Goal: Task Accomplishment & Management: Manage account settings

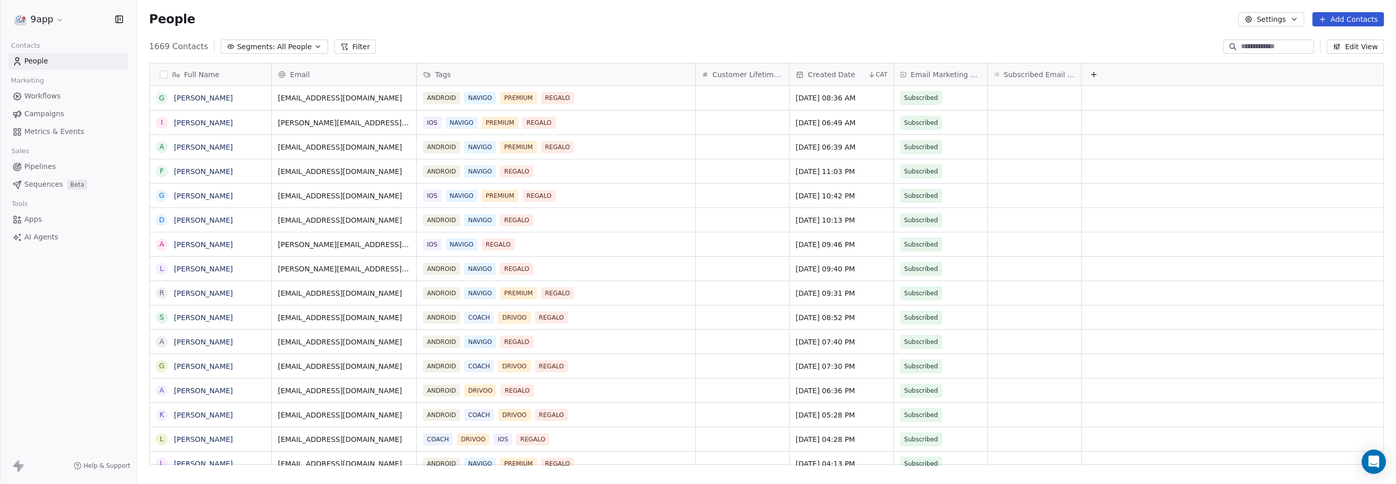
scroll to position [416, 1240]
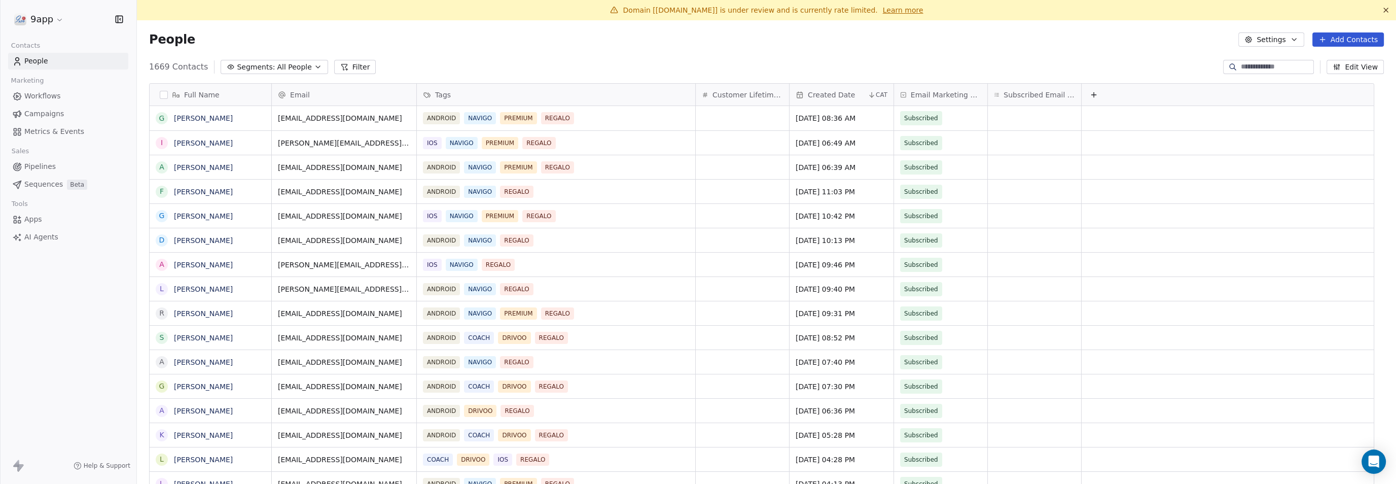
click at [45, 163] on span "Pipelines" at bounding box center [39, 166] width 31 height 11
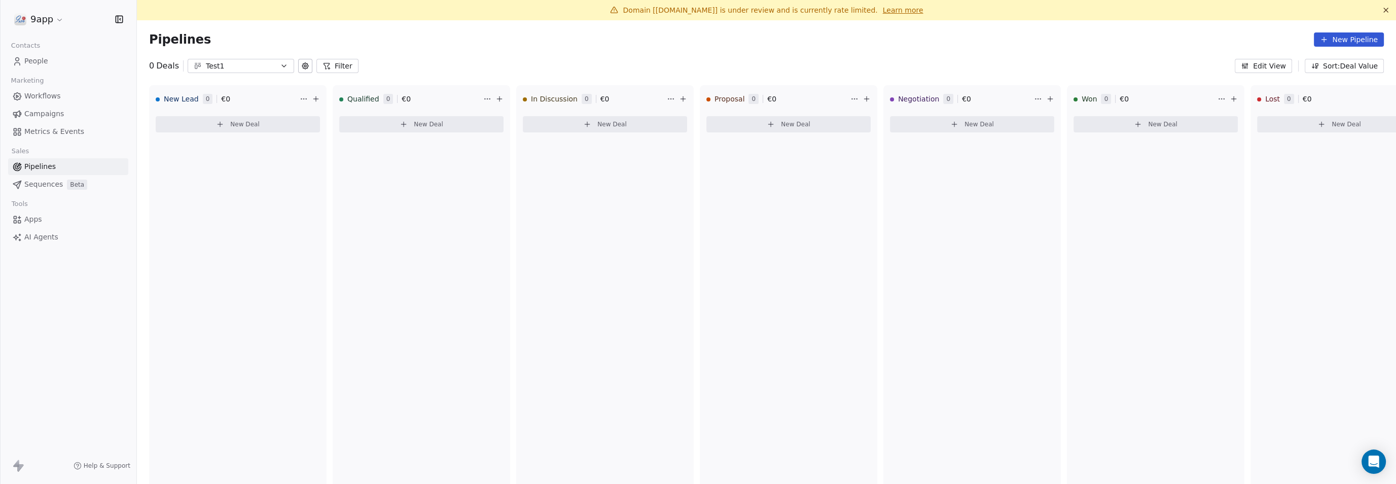
click at [47, 99] on span "Workflows" at bounding box center [42, 96] width 37 height 11
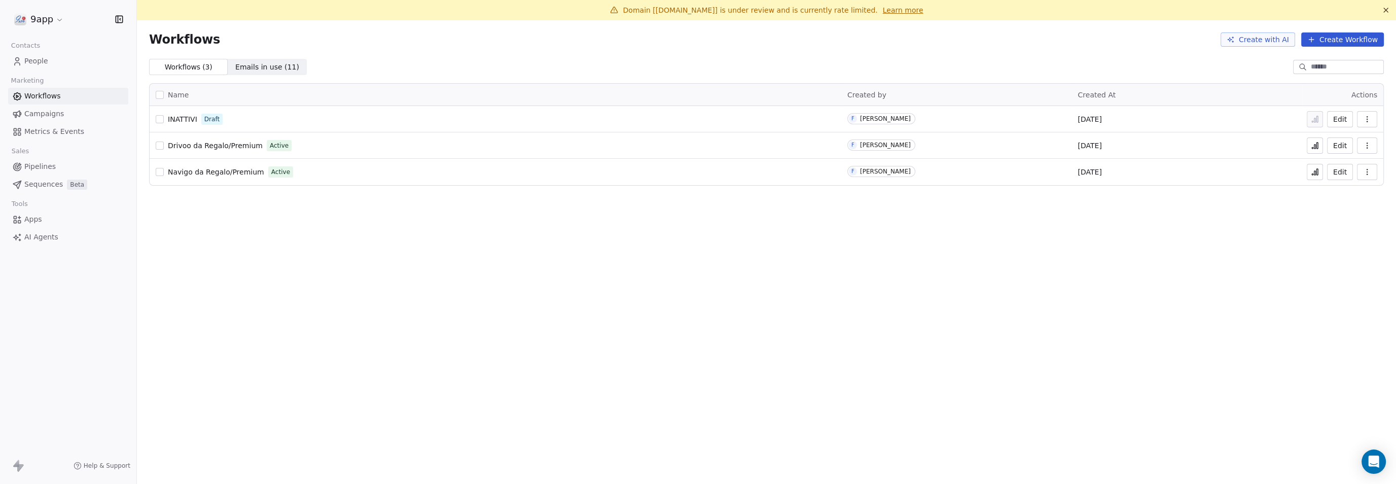
click at [1337, 142] on button "Edit" at bounding box center [1340, 145] width 26 height 16
click at [1338, 151] on button "Edit" at bounding box center [1340, 145] width 26 height 16
click at [30, 61] on span "People" at bounding box center [36, 61] width 24 height 11
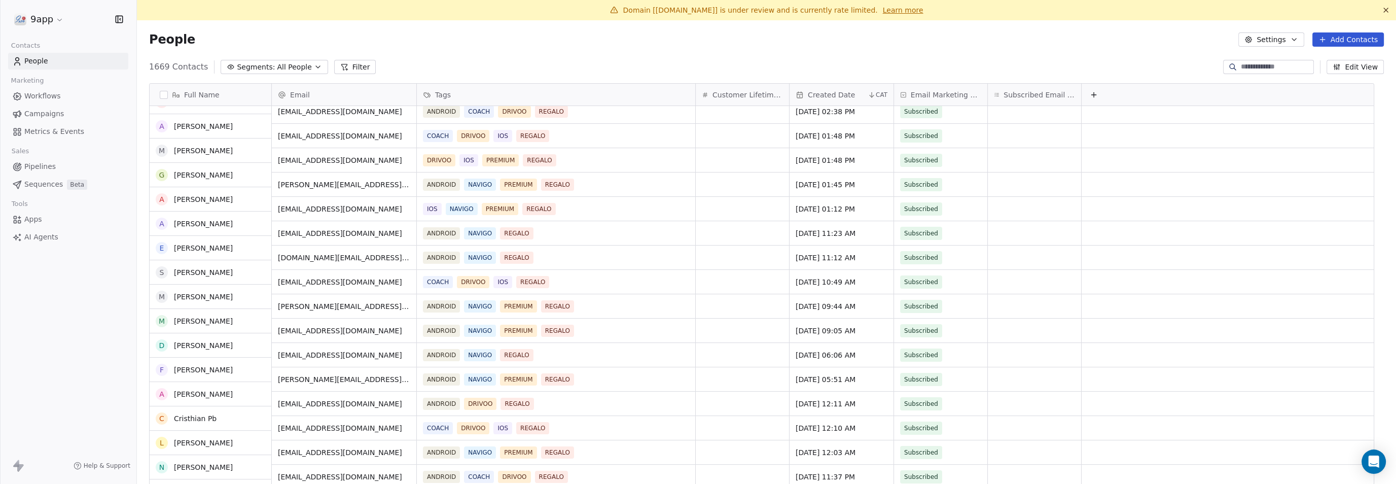
scroll to position [507, 0]
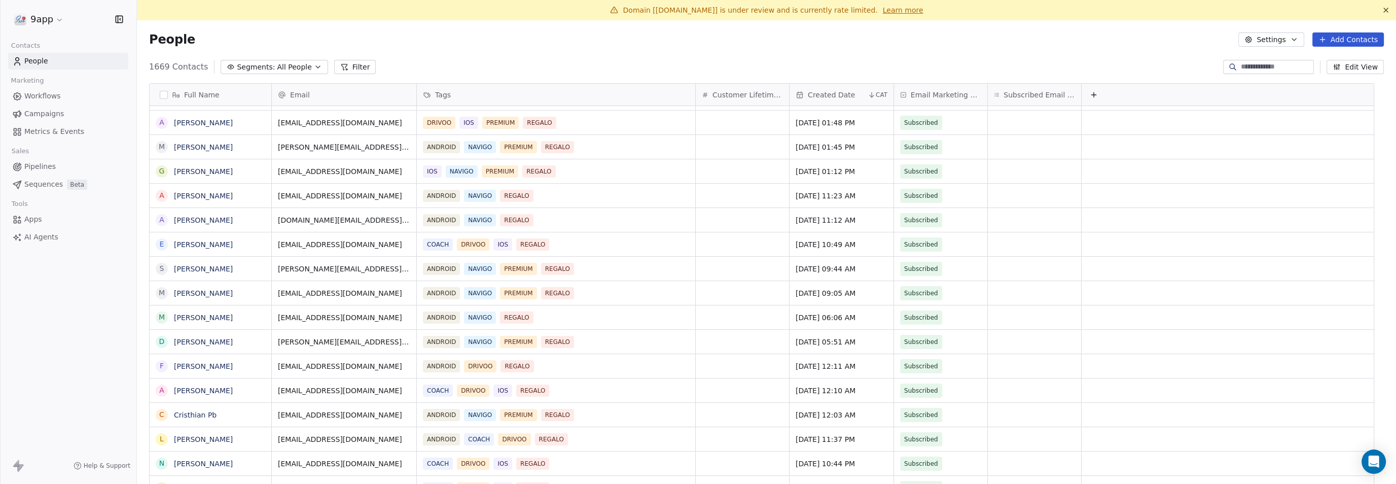
click at [340, 66] on icon at bounding box center [344, 67] width 8 height 8
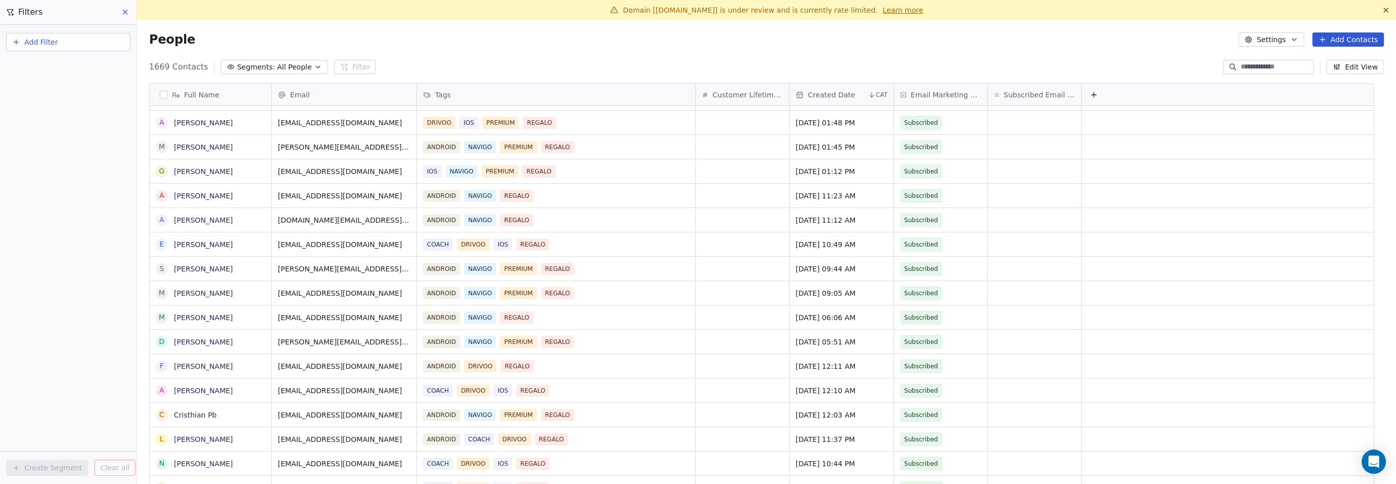
click at [39, 45] on span "Add Filter" at bounding box center [40, 42] width 33 height 11
click at [40, 67] on span "Contact properties" at bounding box center [50, 65] width 66 height 11
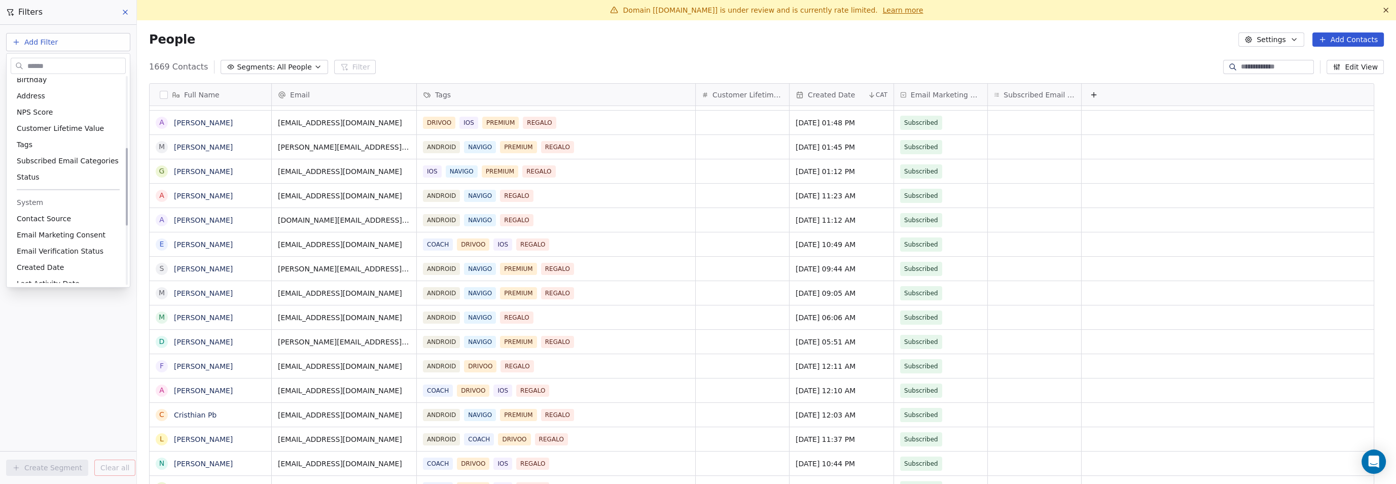
scroll to position [190, 0]
click at [42, 122] on div "Tags" at bounding box center [68, 123] width 103 height 10
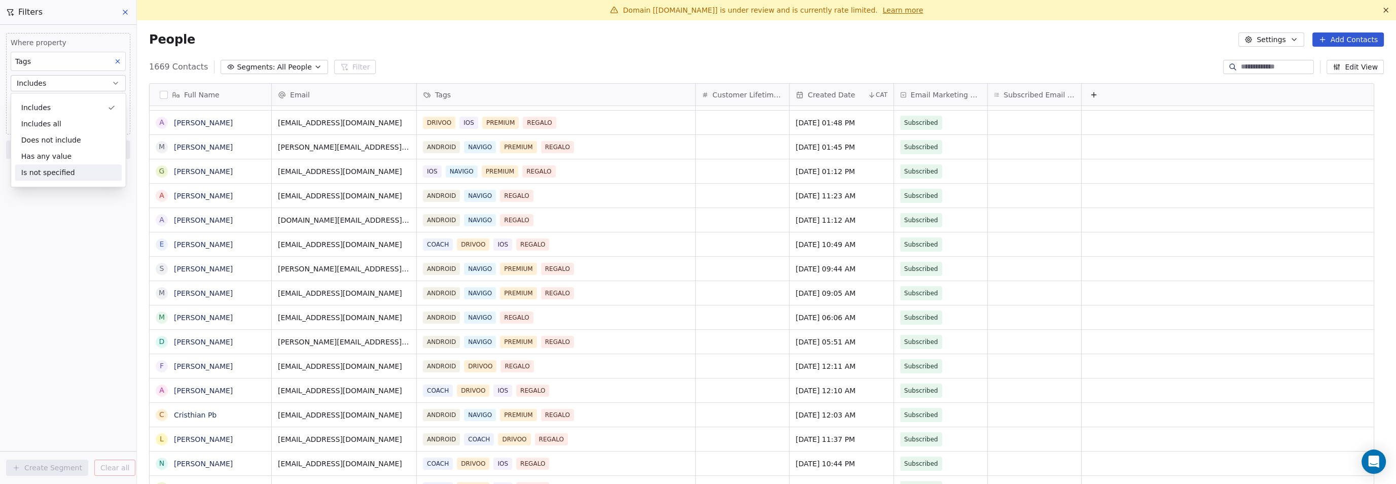
click at [47, 226] on div "Where property Tags Includes Select Tags Add filter to this group Add another f…" at bounding box center [68, 254] width 136 height 459
click at [53, 104] on body "9app Contacts People Marketing Workflows Campaigns Metrics & Events Sales Pipel…" at bounding box center [698, 242] width 1396 height 484
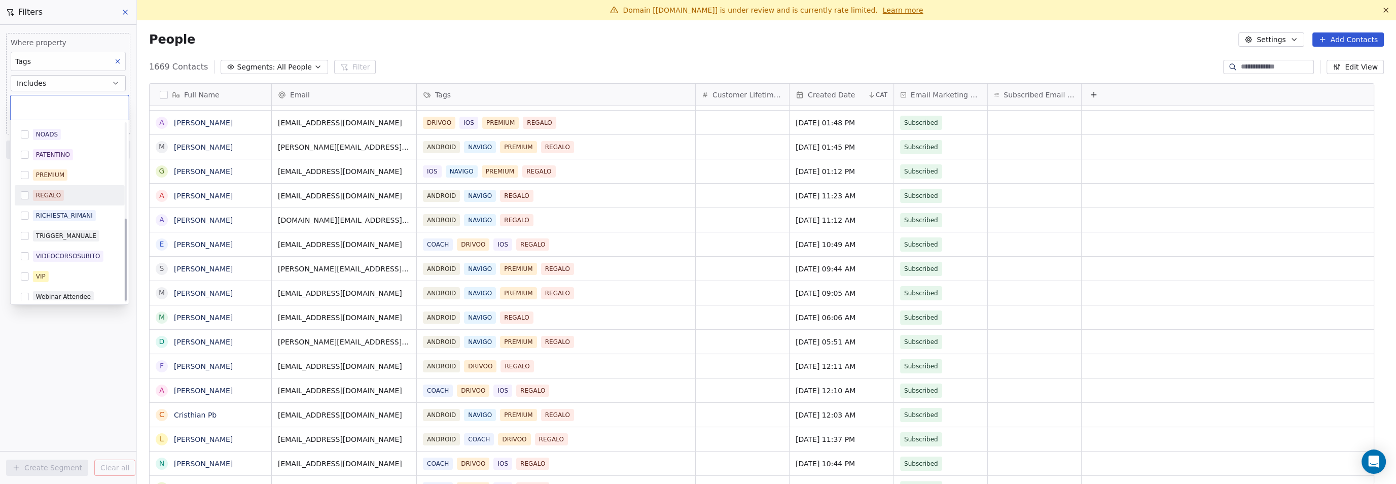
scroll to position [209, 0]
click at [79, 208] on div "RICHIESTA_RIMANI" at bounding box center [64, 208] width 57 height 9
click at [77, 344] on html "9app Contacts People Marketing Workflows Campaigns Metrics & Events Sales Pipel…" at bounding box center [698, 242] width 1396 height 484
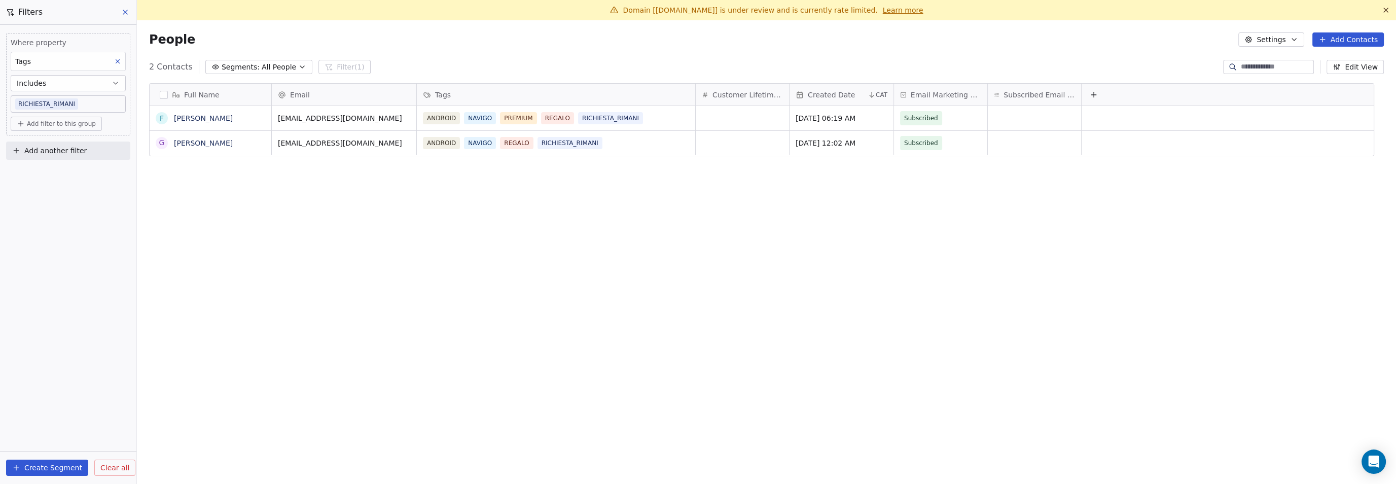
scroll to position [416, 1240]
click at [117, 60] on icon at bounding box center [117, 61] width 7 height 7
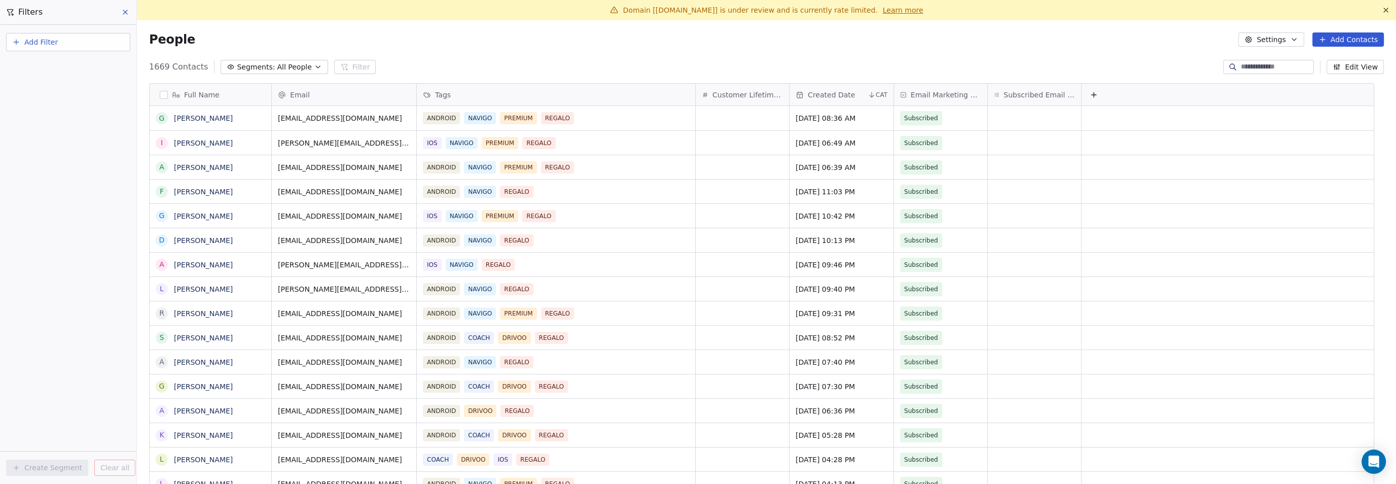
click at [21, 112] on div "Add Filter Create Segment Clear all" at bounding box center [68, 254] width 136 height 459
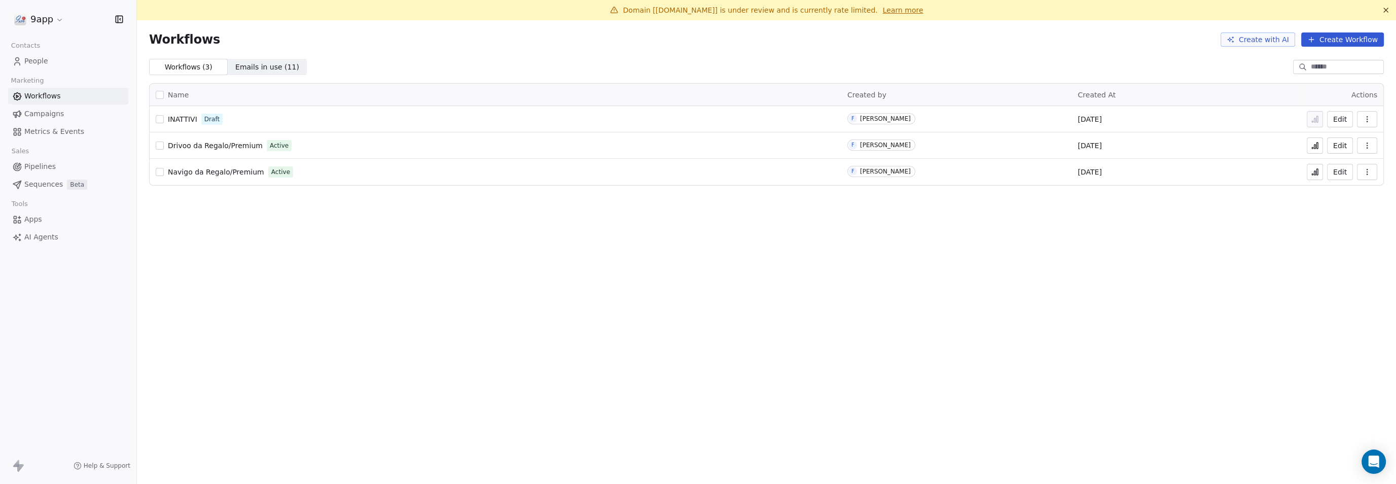
click at [1336, 172] on button "Edit" at bounding box center [1340, 172] width 26 height 16
click at [30, 63] on span "People" at bounding box center [36, 61] width 24 height 11
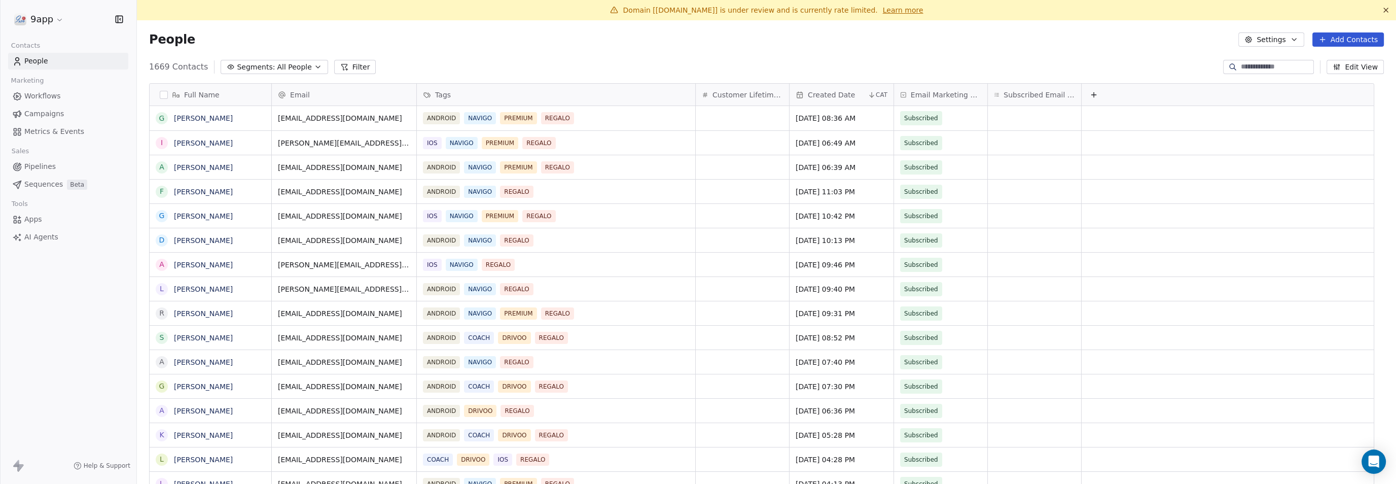
scroll to position [416, 1240]
click at [51, 22] on html "9app Contacts People Marketing Workflows Campaigns Metrics & Events Sales Pipel…" at bounding box center [698, 242] width 1396 height 484
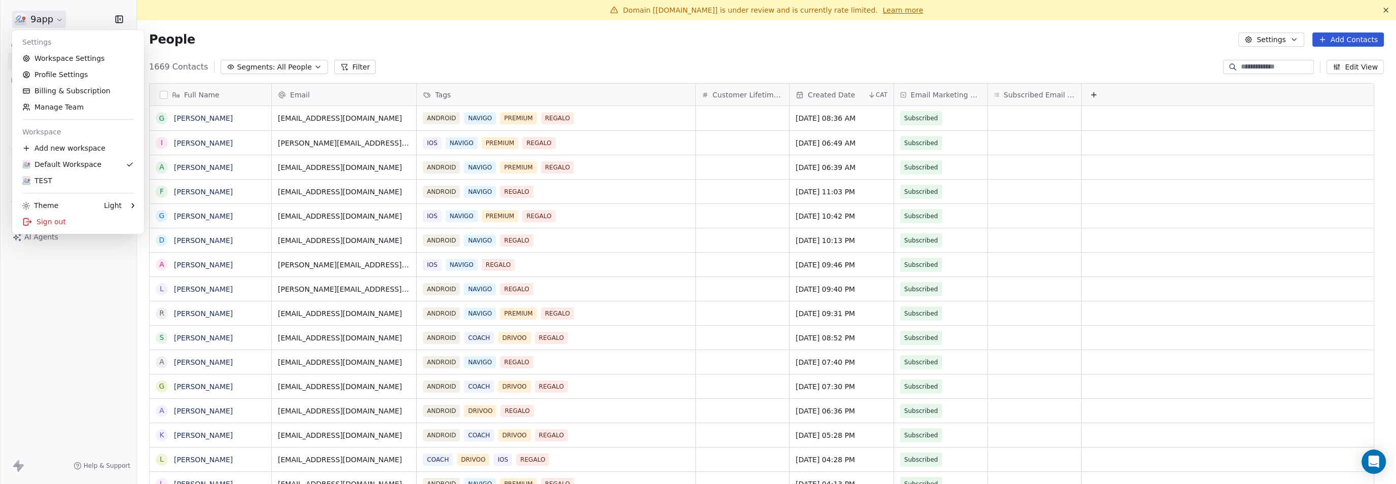
click at [52, 279] on html "9app Contacts People Marketing Workflows Campaigns Metrics & Events Sales Pipel…" at bounding box center [698, 242] width 1396 height 484
click at [61, 20] on html "9app Contacts People Marketing Workflows Campaigns Metrics & Events Sales Pipel…" at bounding box center [698, 242] width 1396 height 484
click at [63, 76] on link "Profile Settings" at bounding box center [78, 74] width 124 height 16
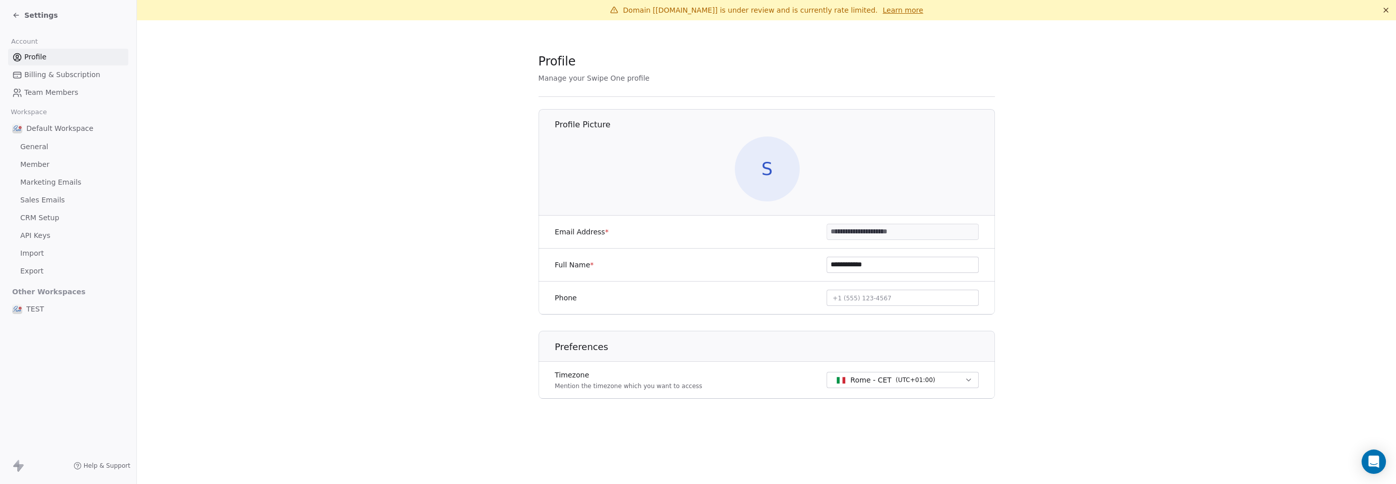
click at [32, 143] on span "General" at bounding box center [34, 146] width 28 height 11
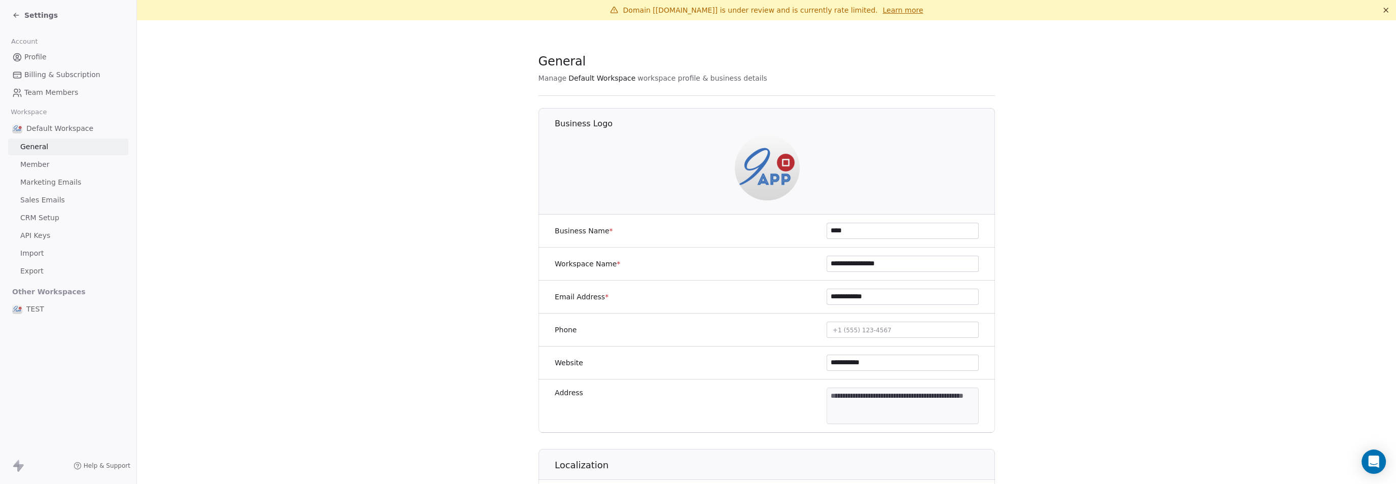
click at [31, 162] on span "Member" at bounding box center [34, 164] width 29 height 11
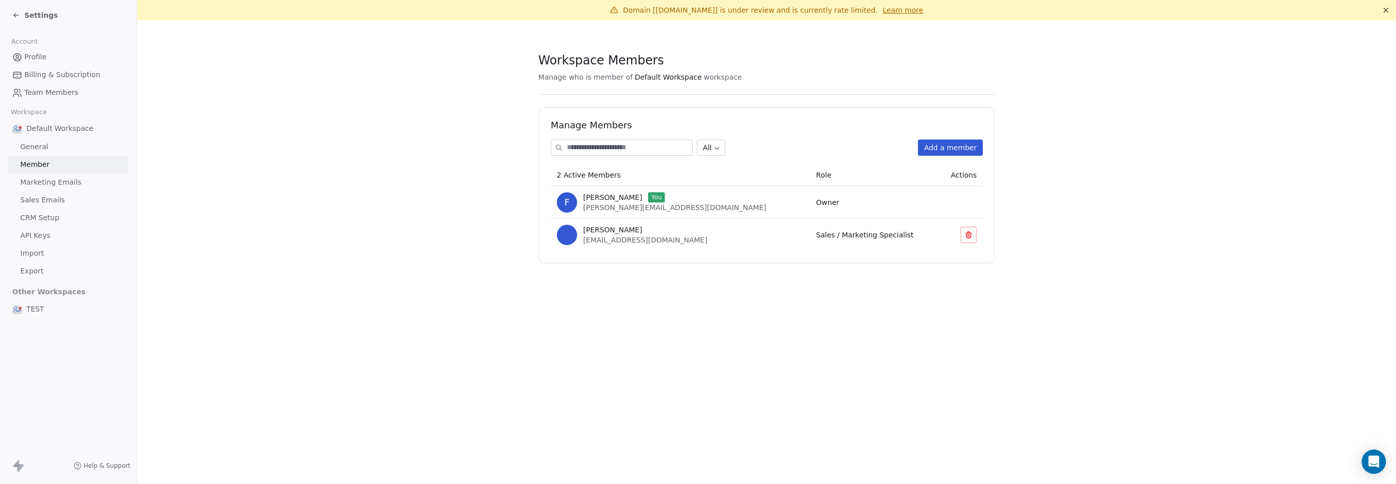
click at [30, 179] on span "Marketing Emails" at bounding box center [50, 182] width 61 height 11
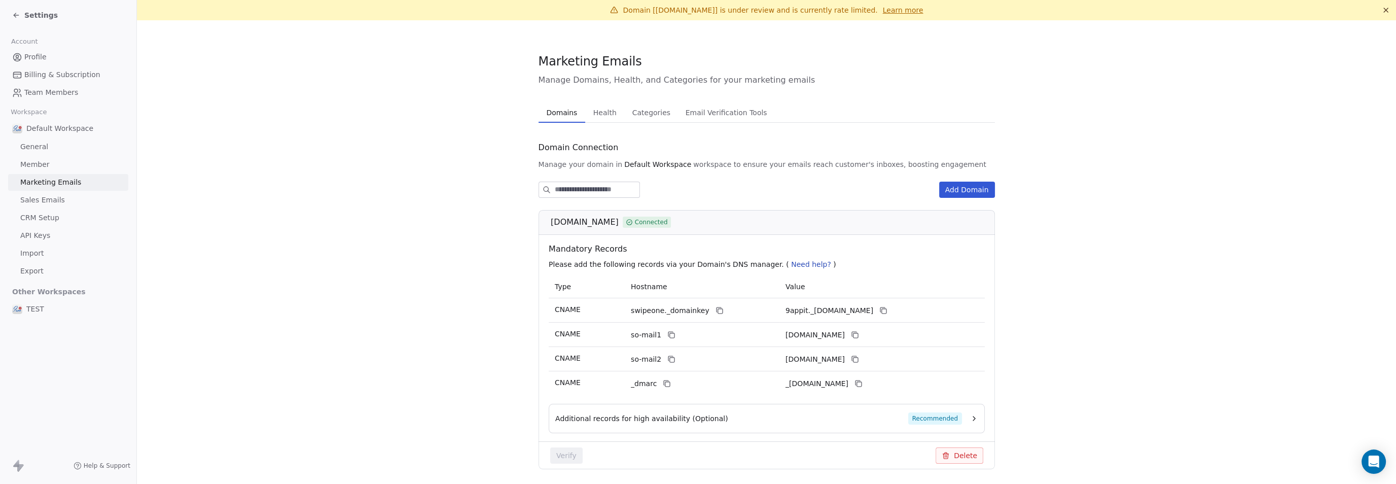
click at [647, 112] on span "Categories" at bounding box center [651, 112] width 46 height 14
click at [557, 109] on span "Domains" at bounding box center [561, 112] width 39 height 14
click at [635, 110] on span "Categories" at bounding box center [651, 112] width 46 height 14
click at [566, 115] on span "Domains" at bounding box center [561, 112] width 39 height 14
click at [48, 205] on span "Sales Emails" at bounding box center [42, 200] width 45 height 11
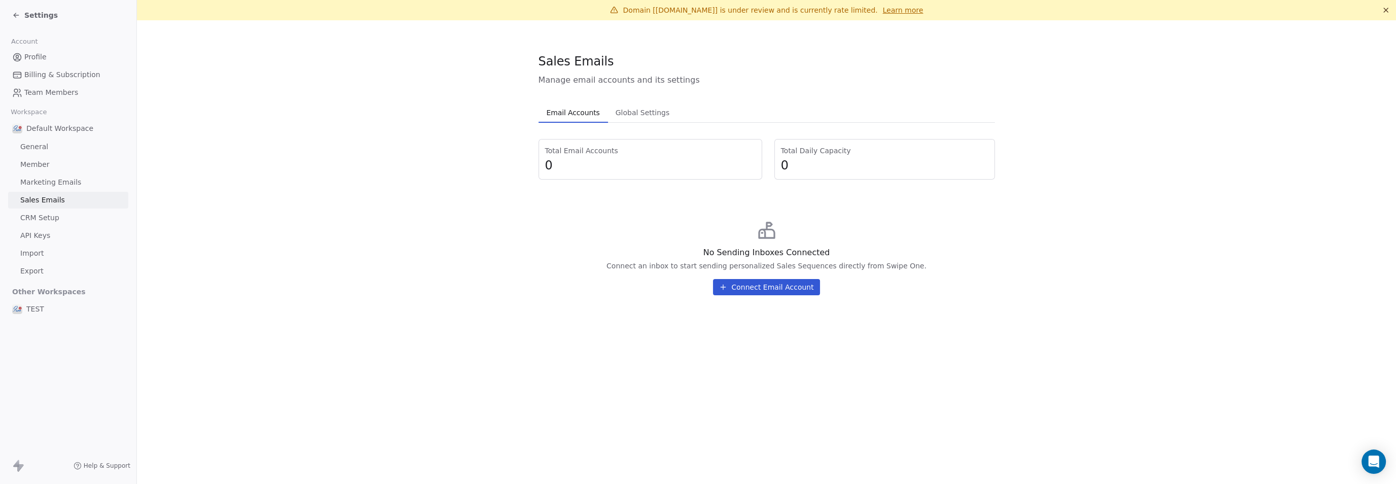
click at [45, 213] on span "CRM Setup" at bounding box center [39, 217] width 39 height 11
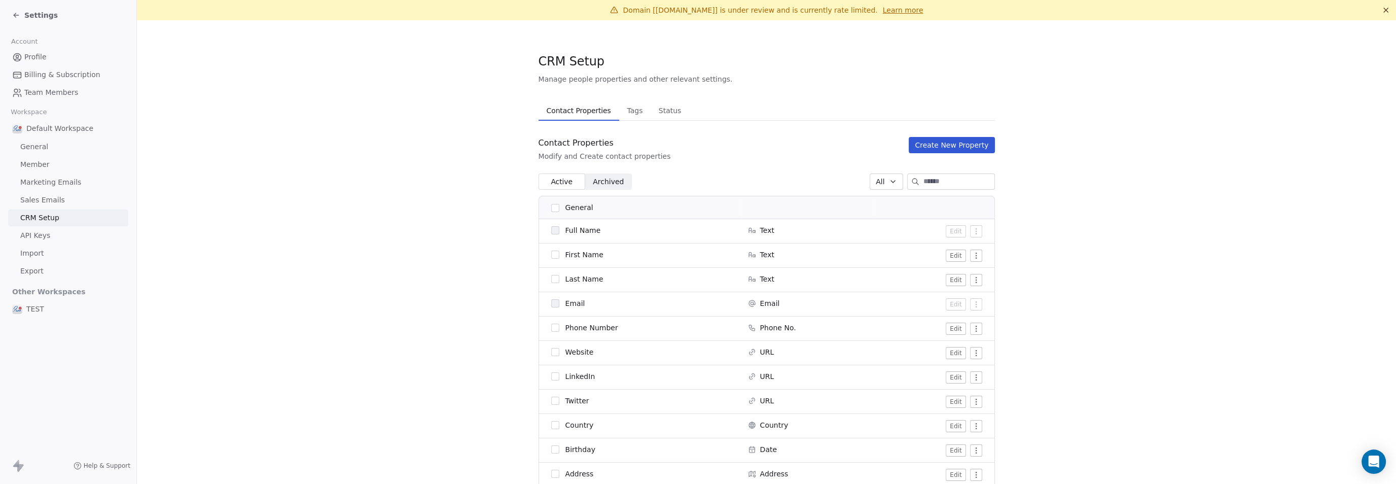
click at [623, 112] on span "Tags" at bounding box center [635, 110] width 24 height 14
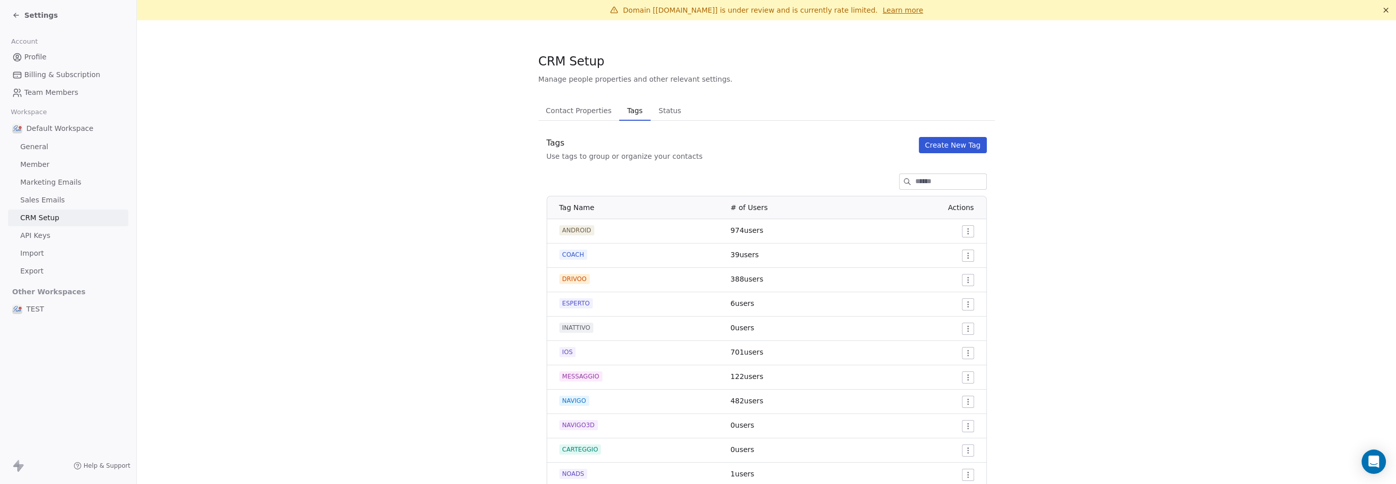
click at [951, 144] on button "Create New Tag" at bounding box center [953, 145] width 68 height 16
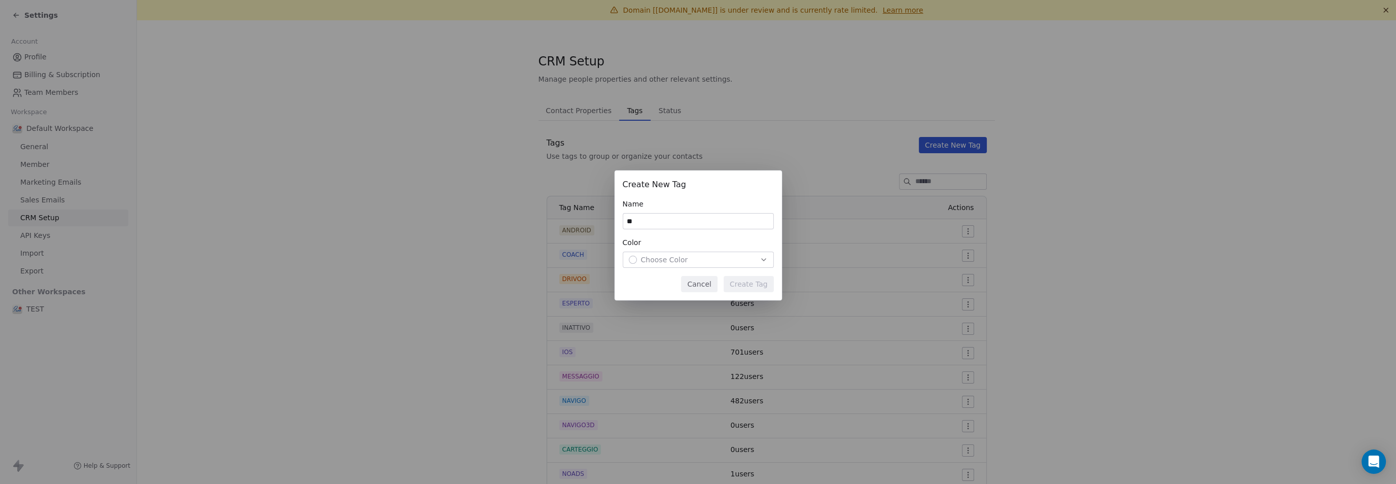
type input "*"
type input "********"
click at [630, 259] on div "button" at bounding box center [633, 260] width 8 height 8
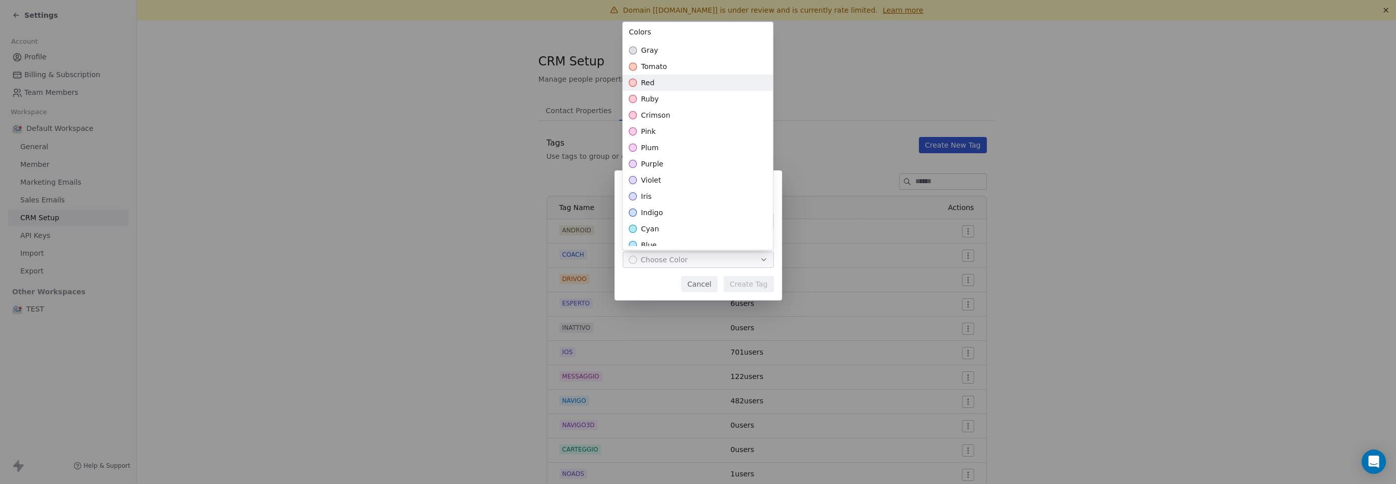
click at [632, 82] on div "Suggestions" at bounding box center [633, 83] width 8 height 8
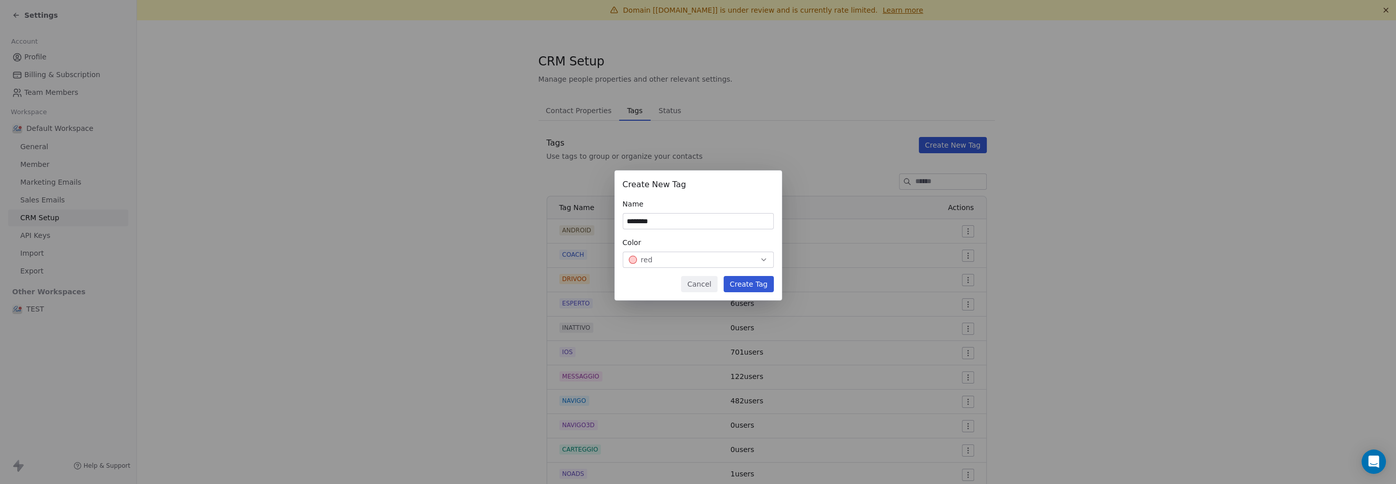
click at [755, 281] on div "Create New Tag Name ******** Color red Cancel Create Tag" at bounding box center [698, 241] width 1396 height 175
click at [754, 283] on button "Create Tag" at bounding box center [748, 284] width 50 height 16
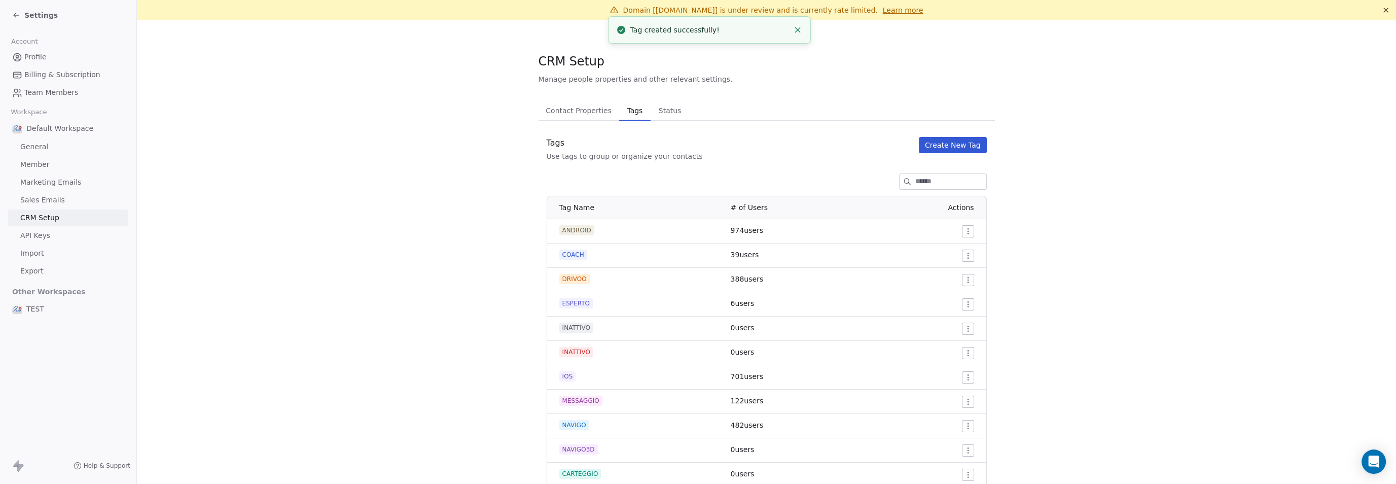
click at [16, 18] on icon at bounding box center [16, 15] width 8 height 8
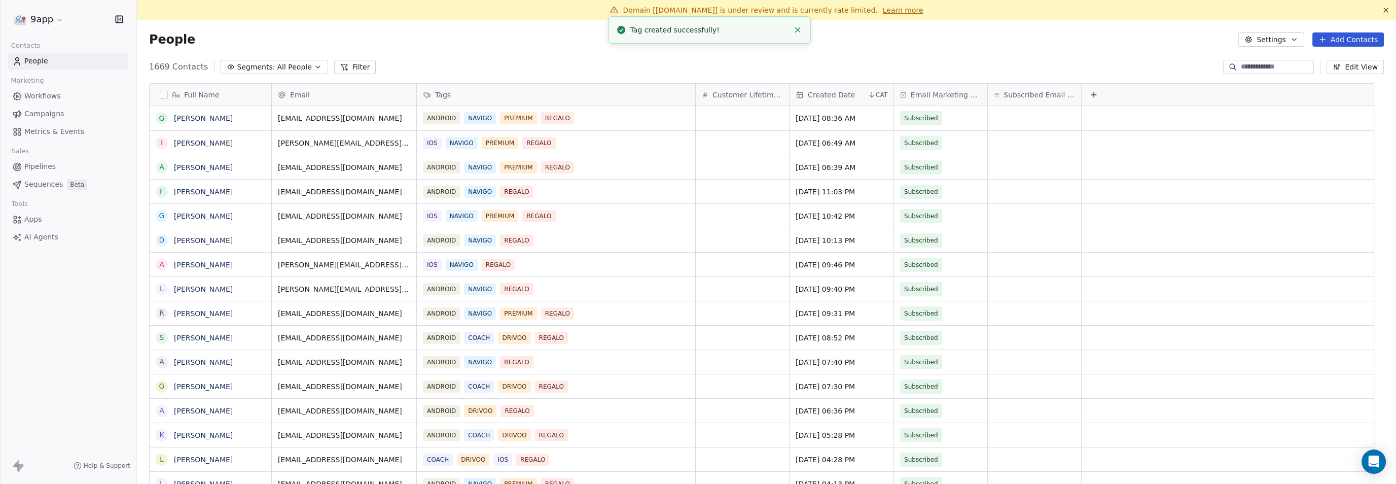
scroll to position [416, 1240]
click at [33, 98] on span "Workflows" at bounding box center [42, 96] width 37 height 11
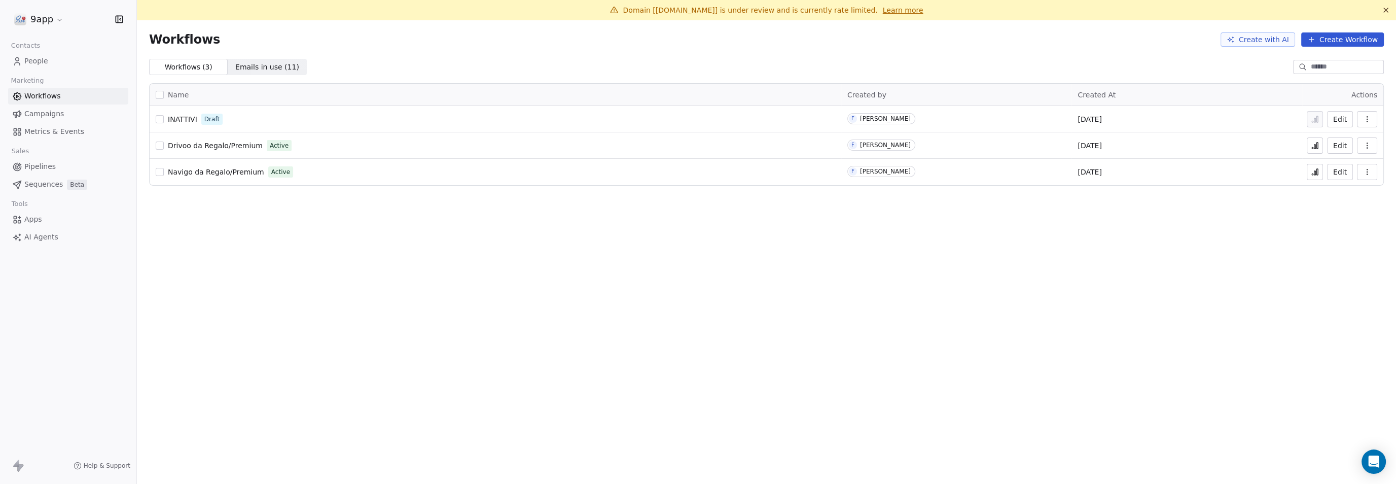
click at [41, 165] on span "Pipelines" at bounding box center [39, 166] width 31 height 11
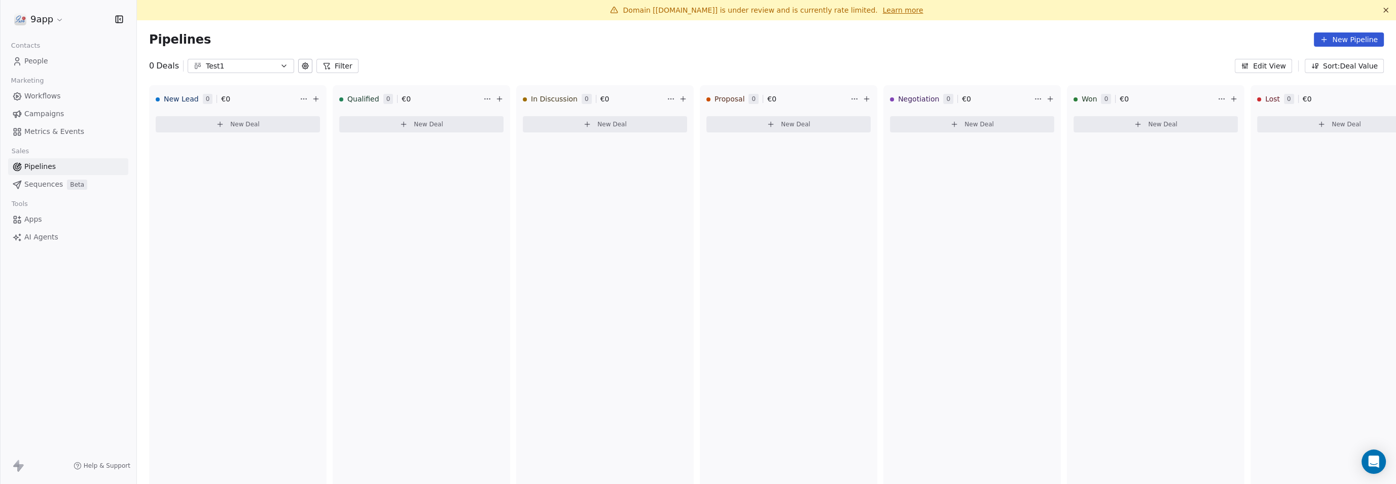
click at [34, 94] on span "Workflows" at bounding box center [42, 96] width 37 height 11
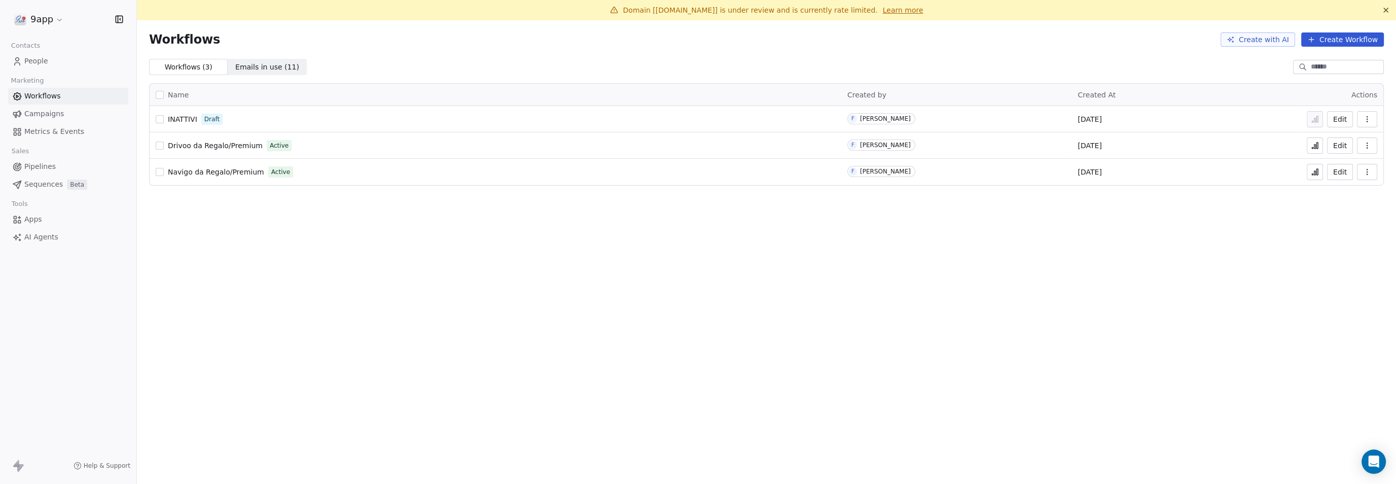
click at [1343, 170] on button "Edit" at bounding box center [1340, 172] width 26 height 16
click at [1350, 144] on button "Edit" at bounding box center [1340, 145] width 26 height 16
click at [1338, 169] on button "Edit" at bounding box center [1340, 172] width 26 height 16
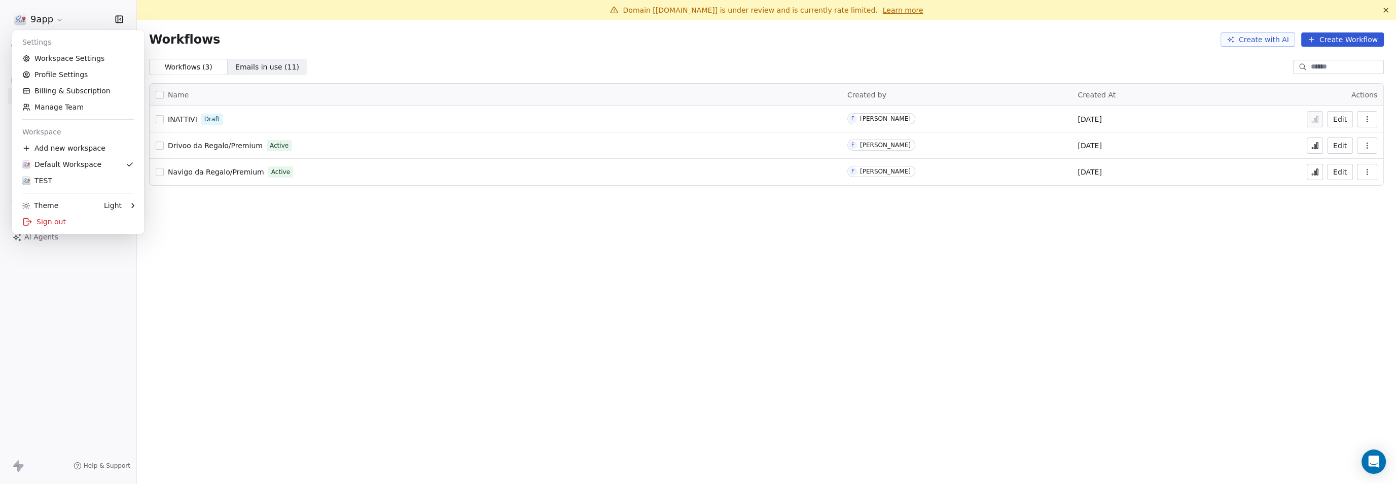
click at [467, 284] on html "9app Contacts People Marketing Workflows Campaigns Metrics & Events Sales Pipel…" at bounding box center [698, 242] width 1396 height 484
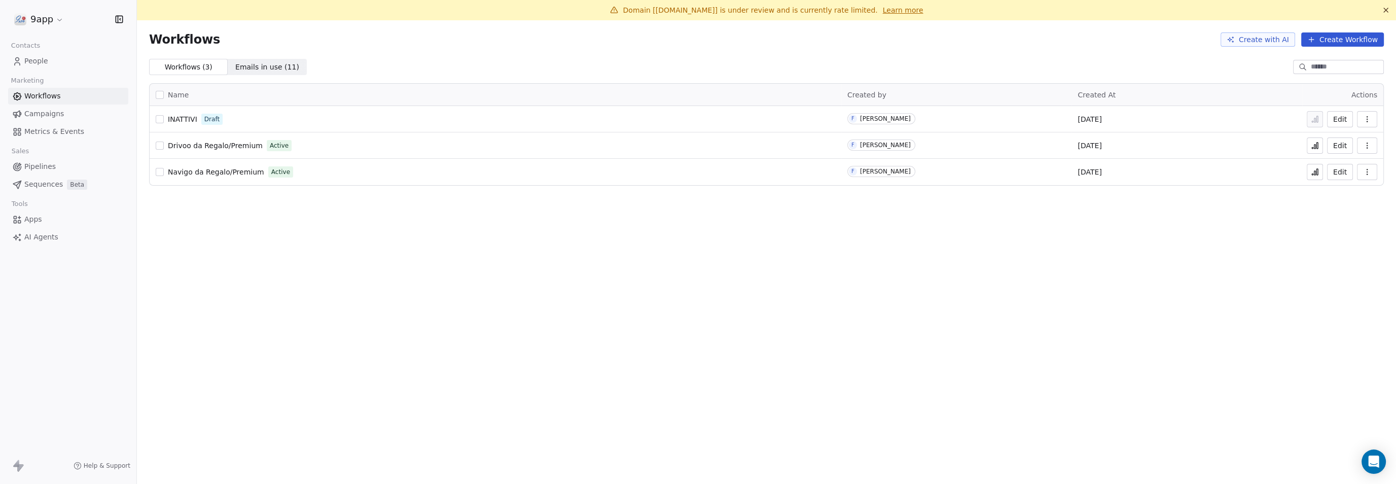
click at [1337, 147] on button "Edit" at bounding box center [1340, 145] width 26 height 16
